Goal: Information Seeking & Learning: Learn about a topic

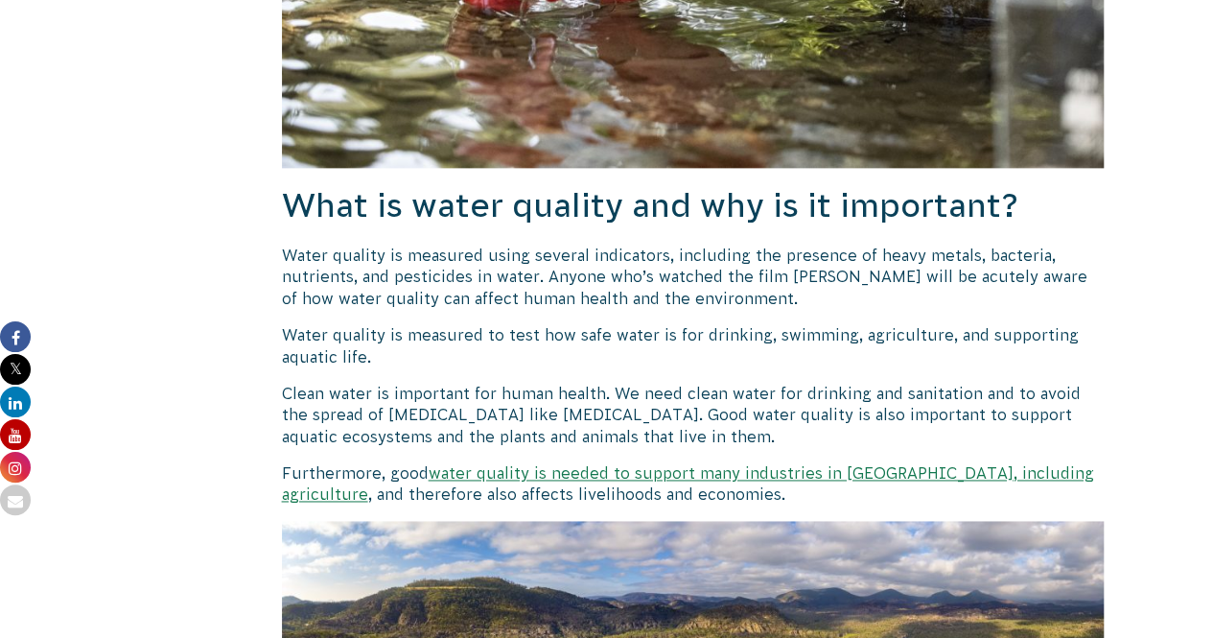
scroll to position [1162, 0]
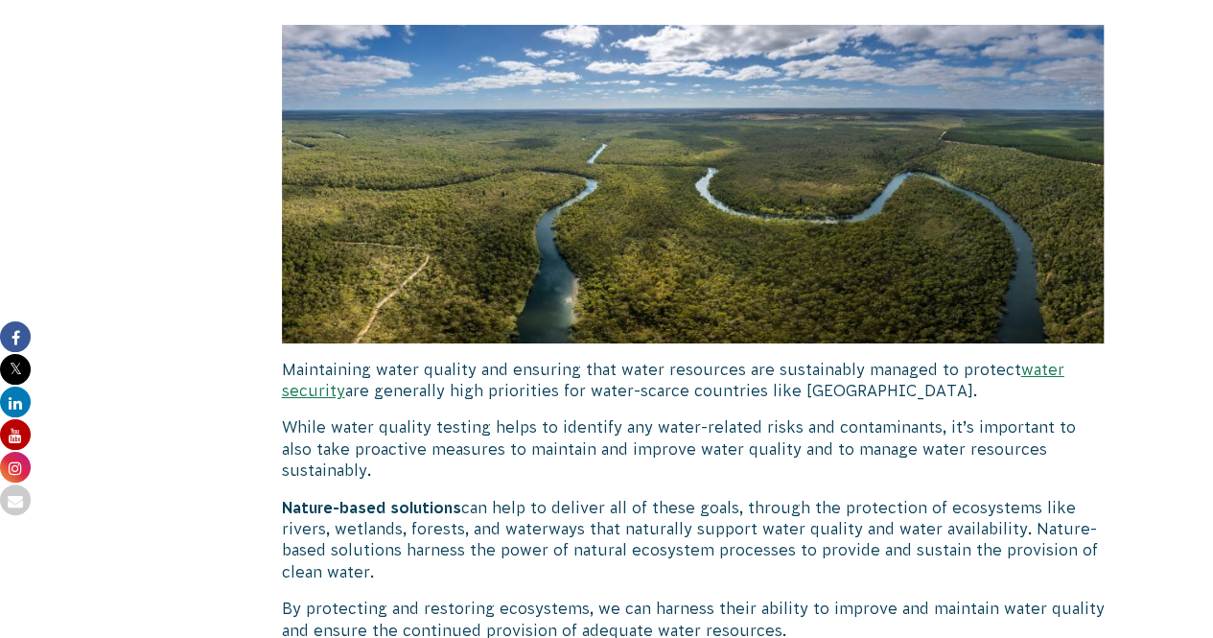
scroll to position [3361, 0]
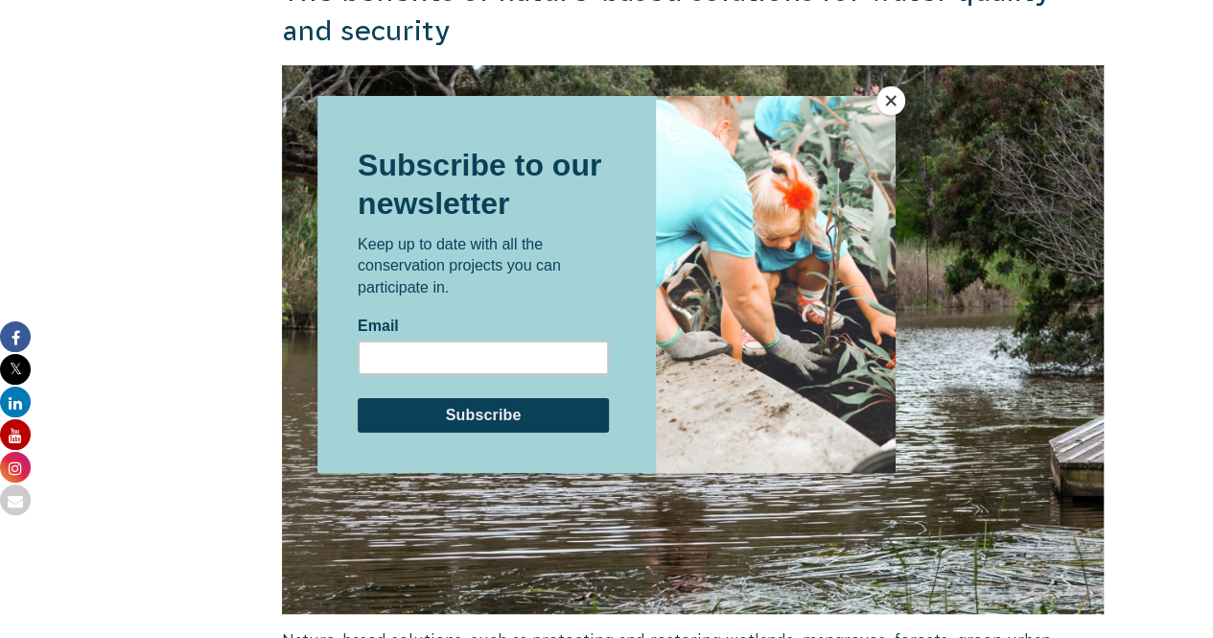
click at [1107, 365] on div at bounding box center [606, 319] width 1213 height 638
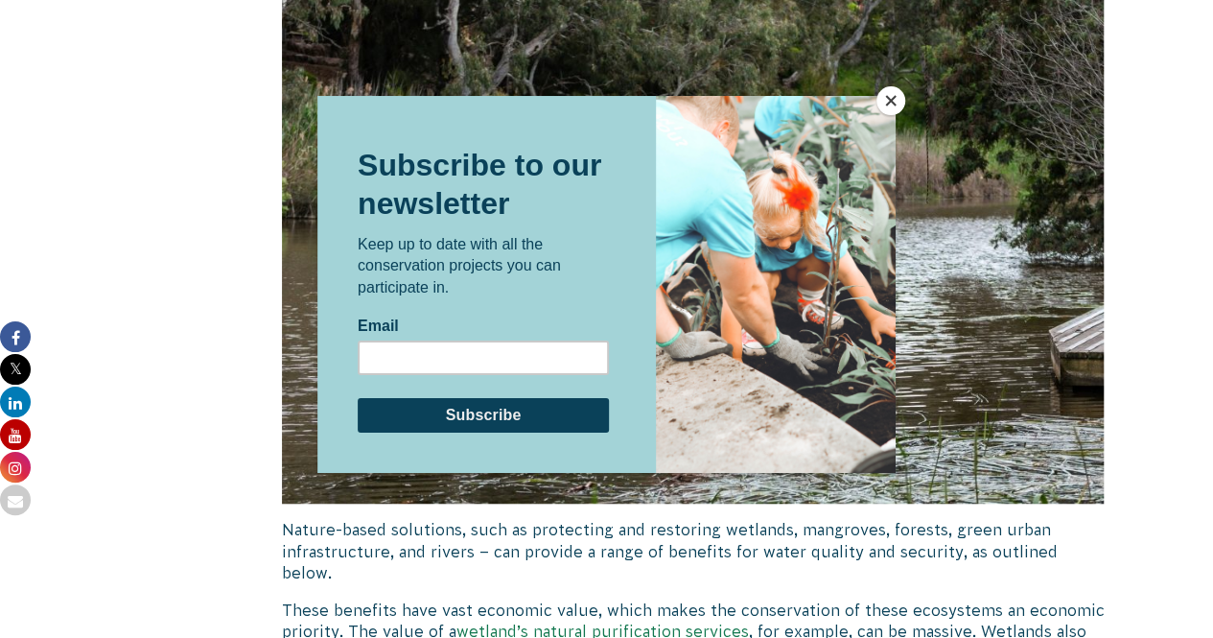
scroll to position [4190, 0]
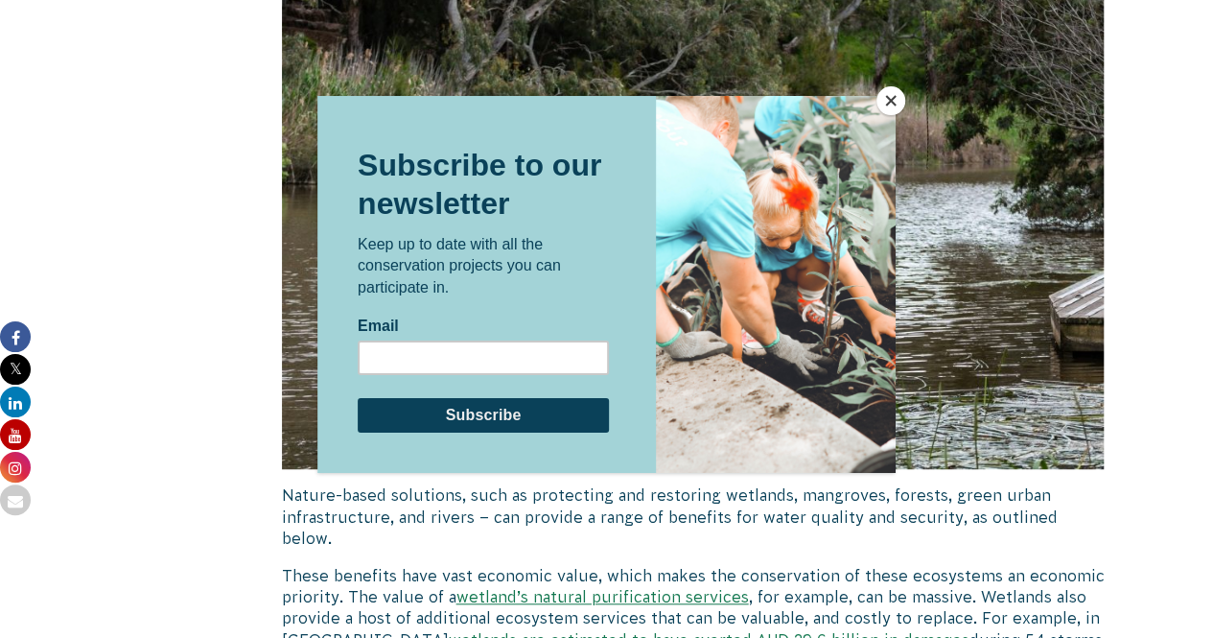
click at [894, 105] on button "Close" at bounding box center [891, 100] width 29 height 29
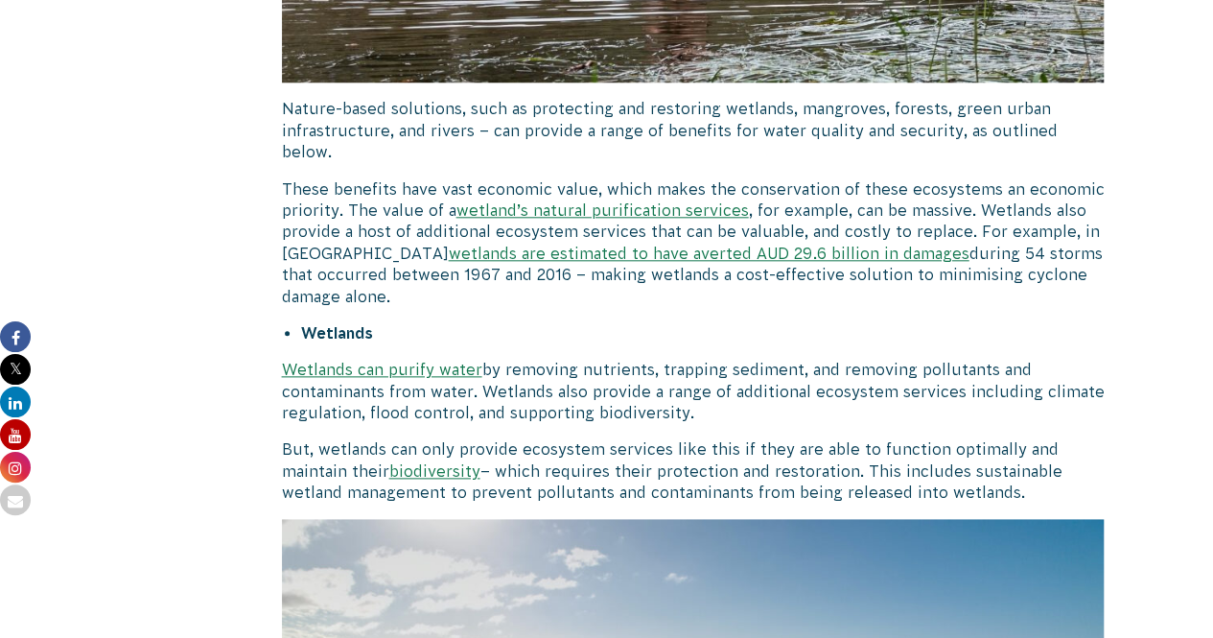
scroll to position [4576, 0]
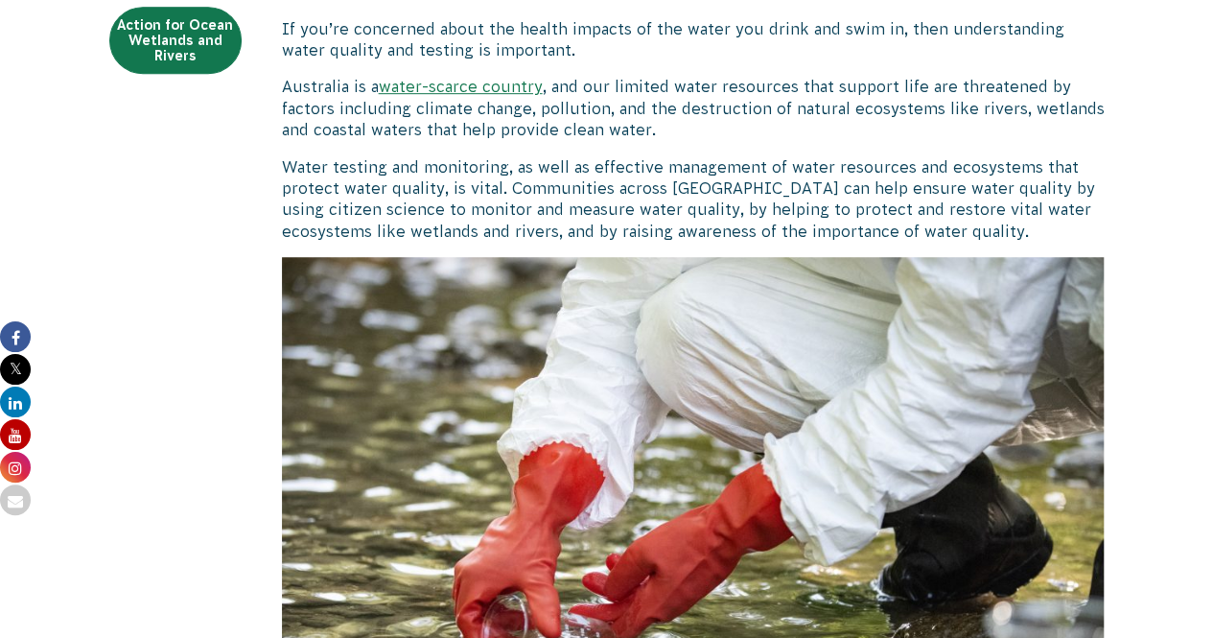
scroll to position [527, 0]
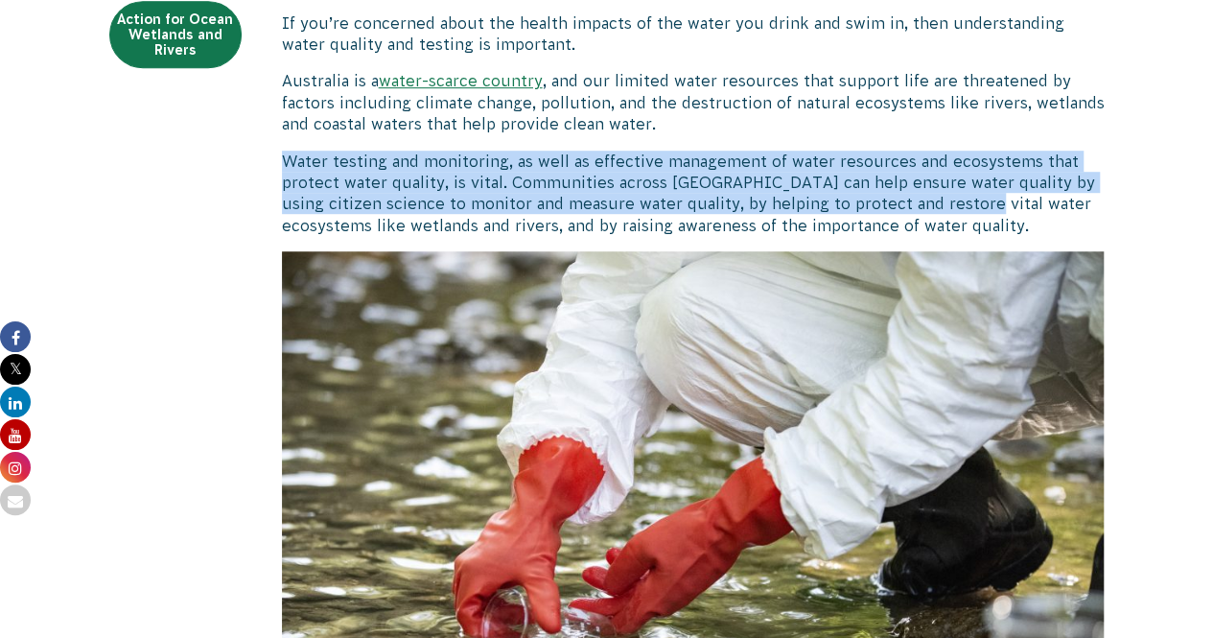
drag, startPoint x: 873, startPoint y: 128, endPoint x: 948, endPoint y: 235, distance: 130.9
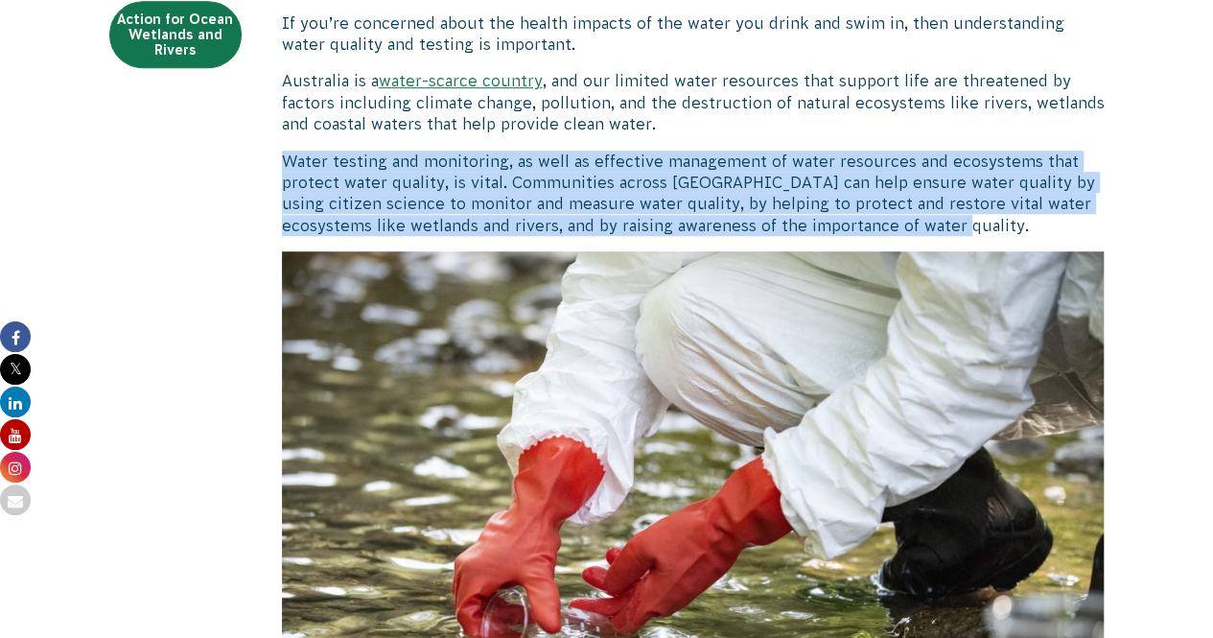
click at [948, 235] on p "Water testing and monitoring, as well as effective management of water resource…" at bounding box center [693, 194] width 823 height 86
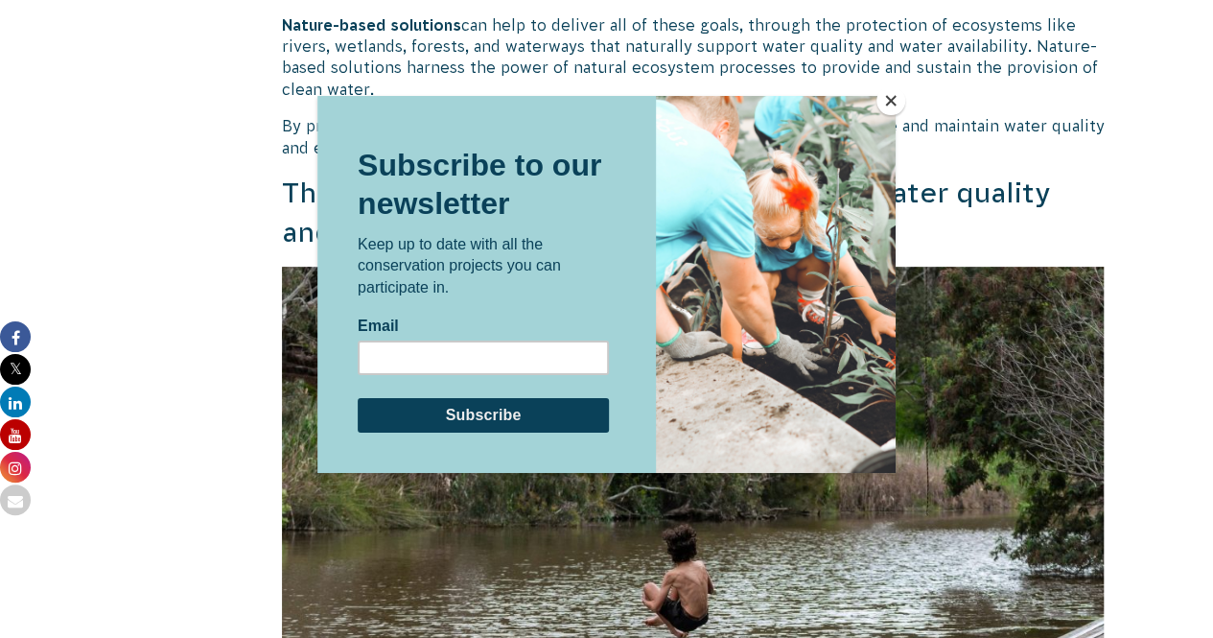
scroll to position [3898, 0]
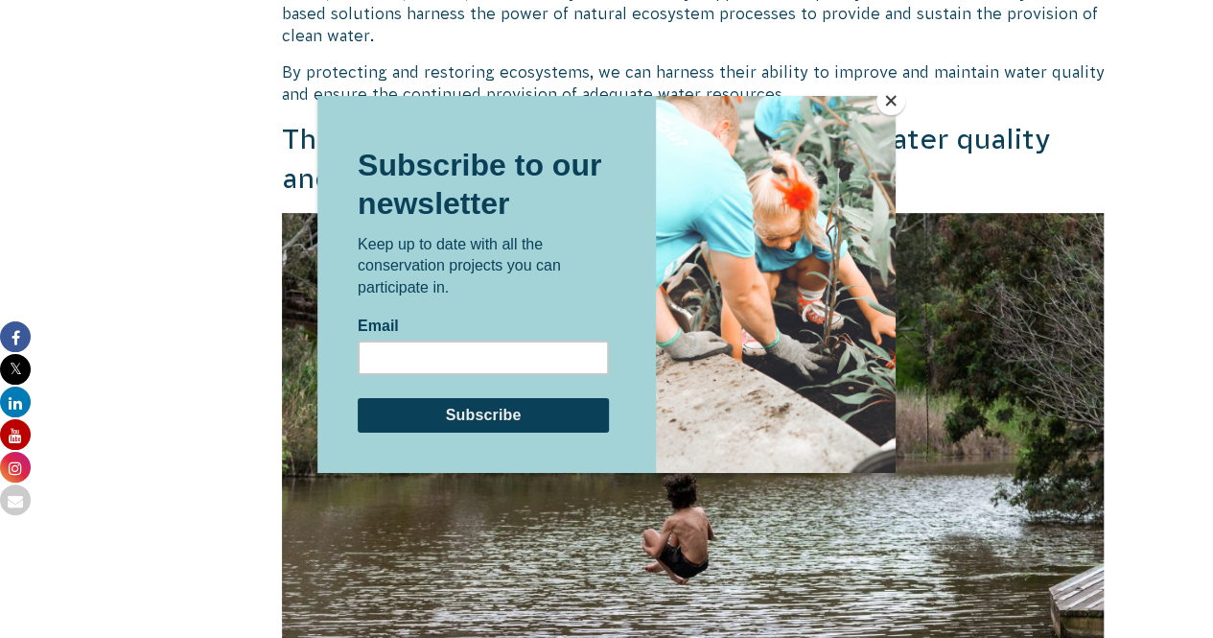
click at [890, 84] on div at bounding box center [606, 319] width 1213 height 638
click at [891, 97] on button "Close" at bounding box center [891, 100] width 29 height 29
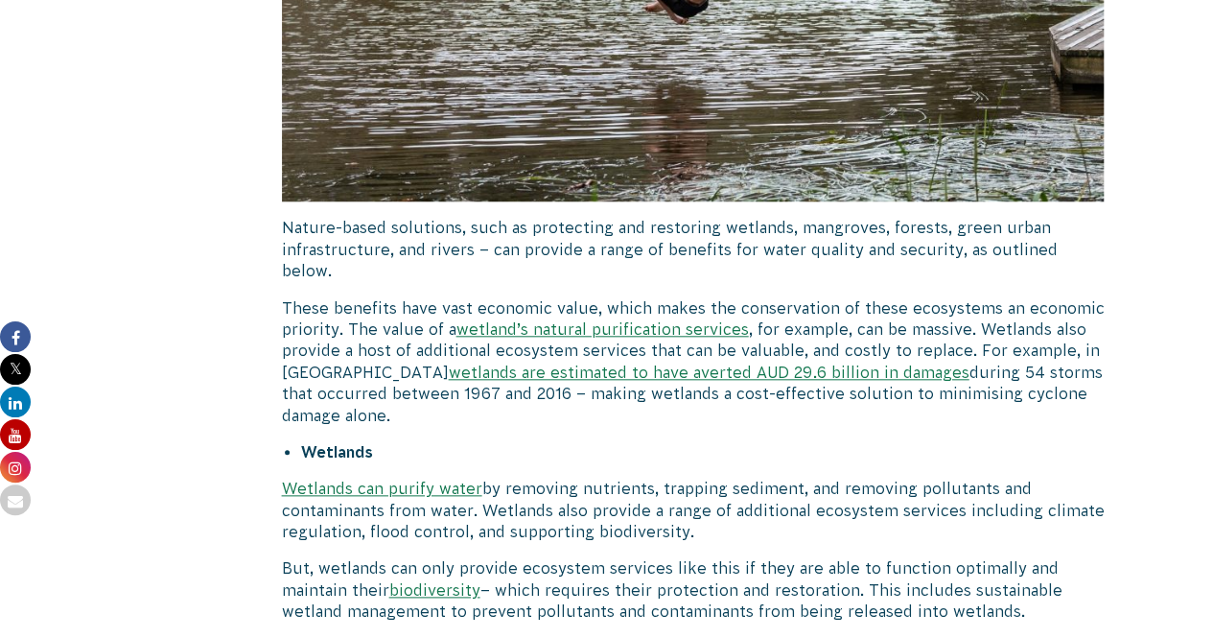
scroll to position [4464, 0]
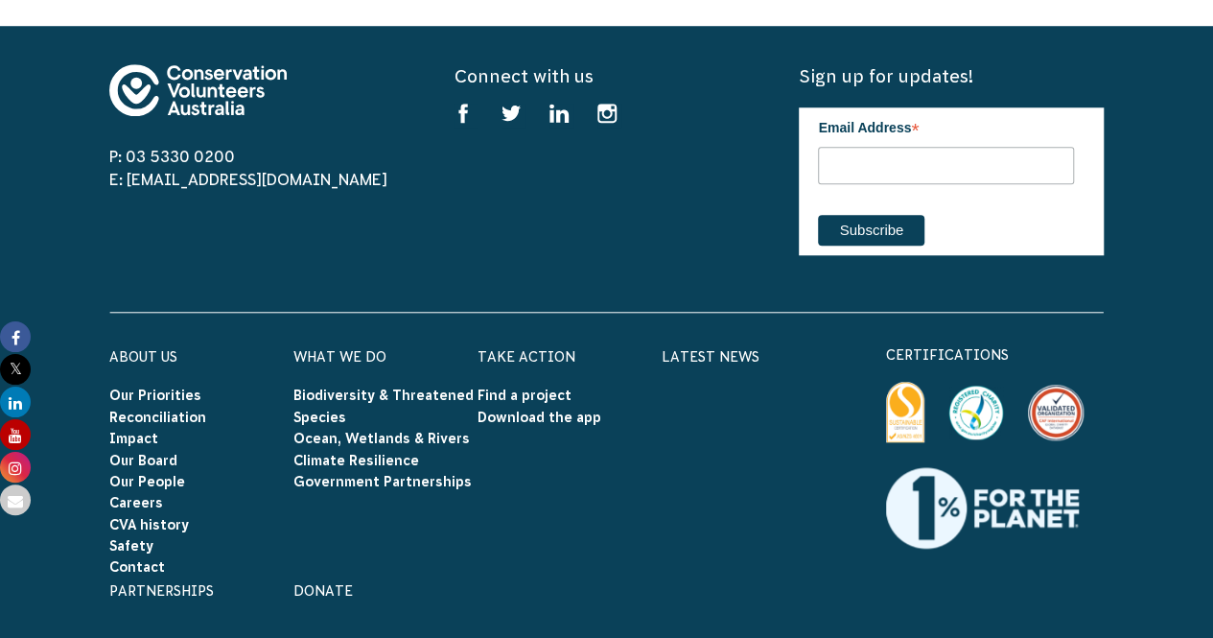
scroll to position [8074, 0]
